Goal: Information Seeking & Learning: Learn about a topic

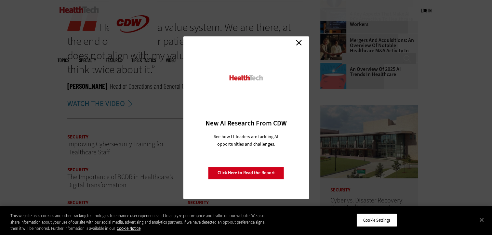
scroll to position [683, 0]
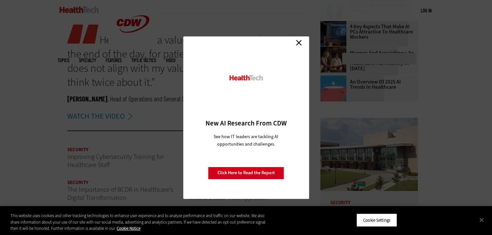
click at [301, 40] on link "Close" at bounding box center [299, 43] width 10 height 10
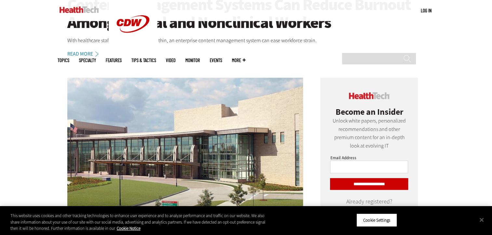
scroll to position [228, 0]
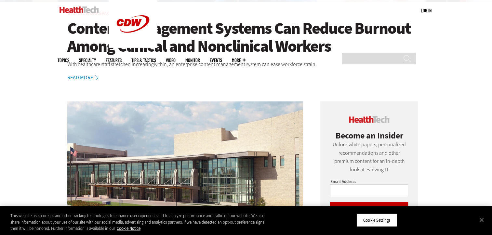
click at [89, 75] on link "Read More" at bounding box center [86, 77] width 38 height 5
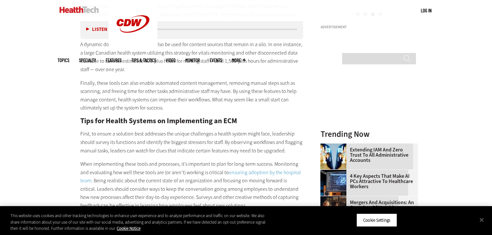
scroll to position [813, 0]
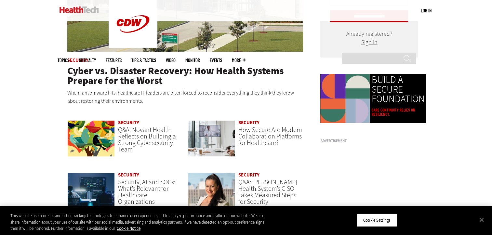
scroll to position [423, 0]
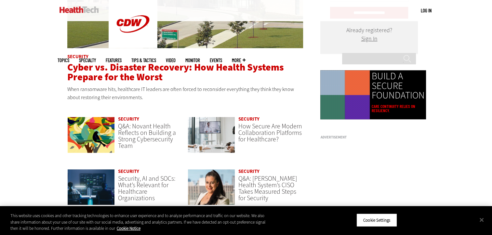
click at [140, 79] on span "Cyber vs. Disaster Recovery: How Health Systems Prepare for the Worst" at bounding box center [175, 72] width 217 height 23
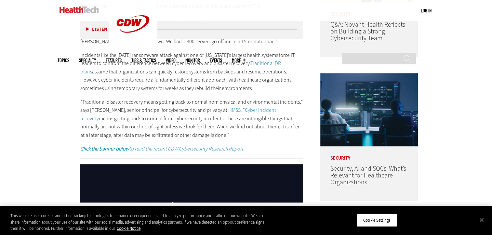
scroll to position [455, 0]
